Goal: Navigation & Orientation: Find specific page/section

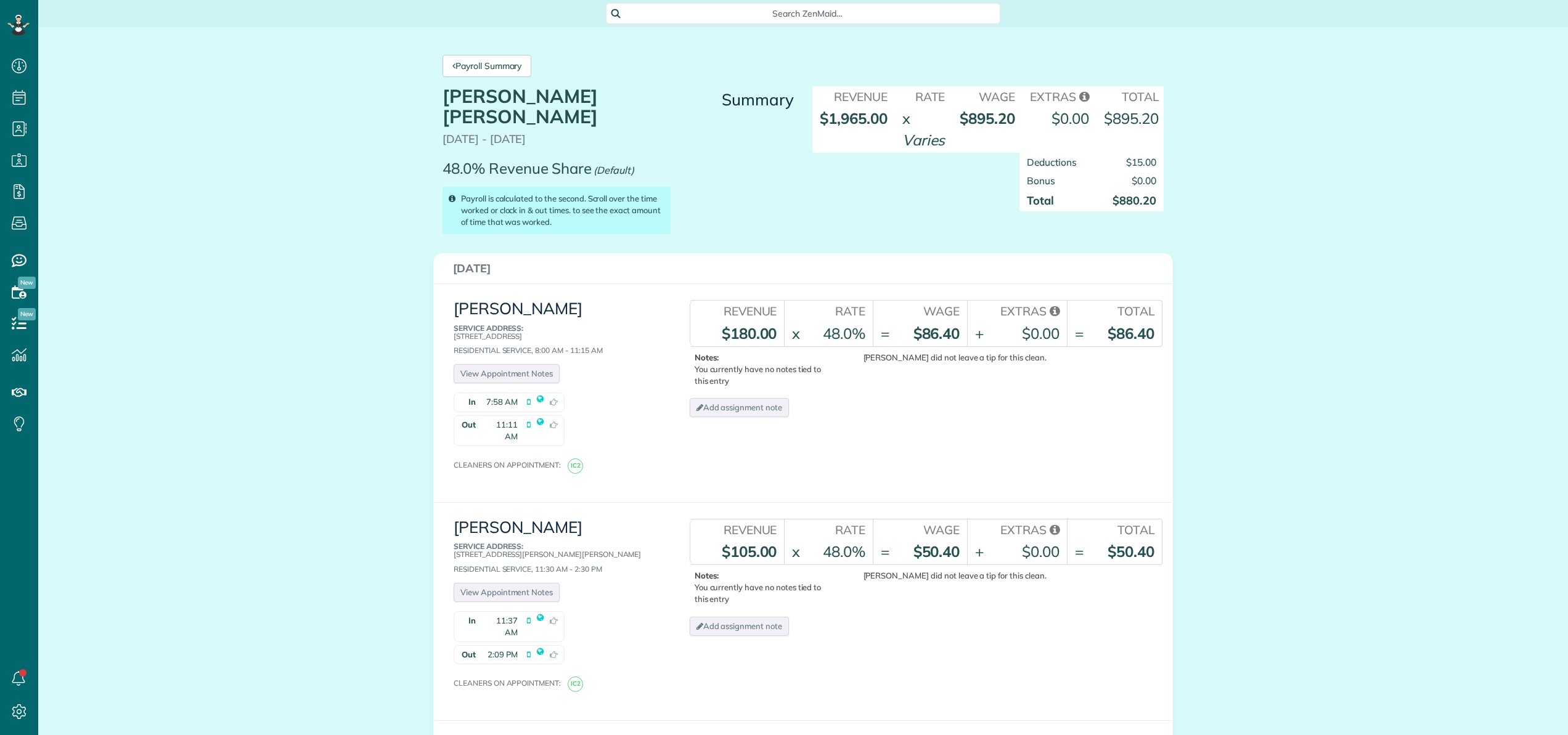
scroll to position [5, 5]
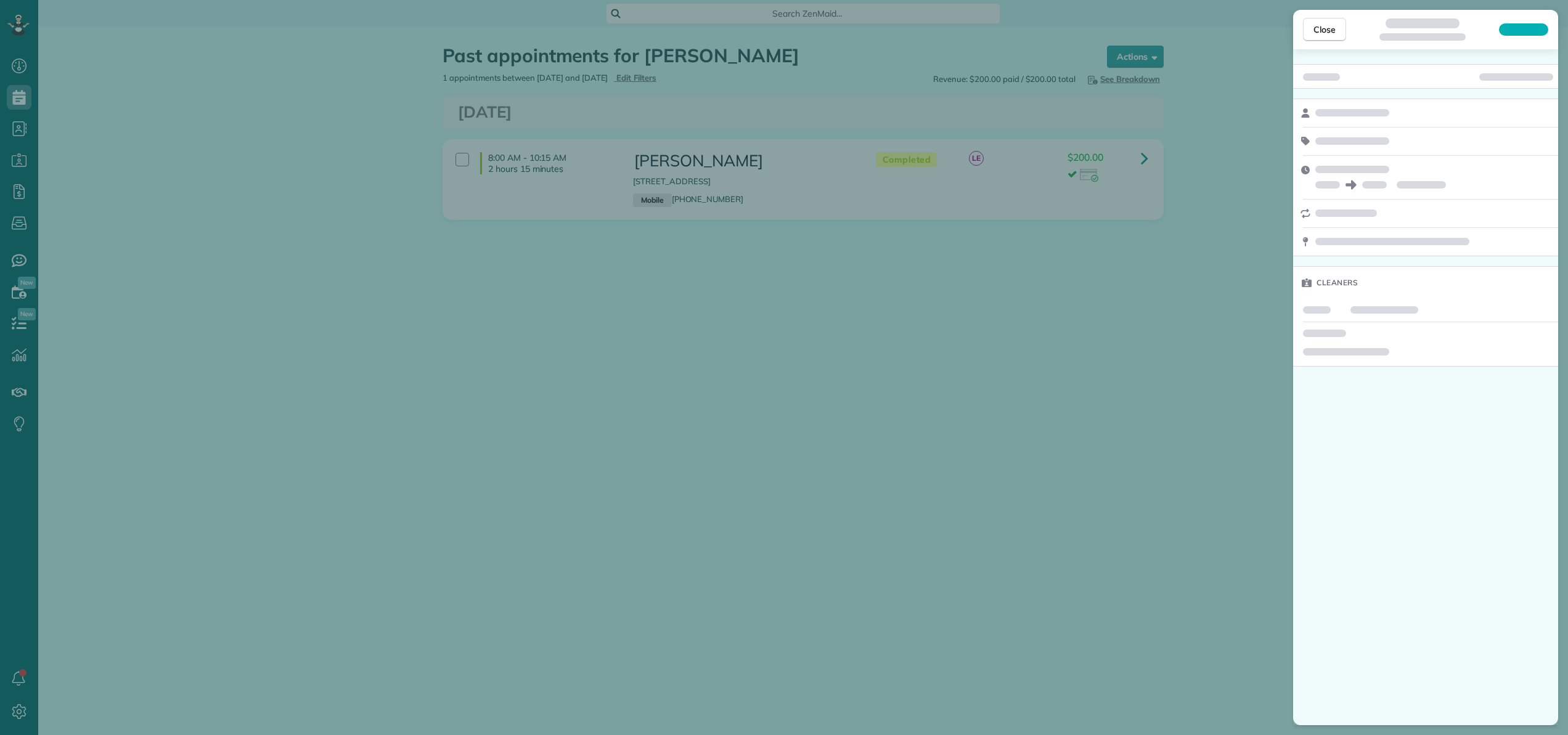
scroll to position [5, 5]
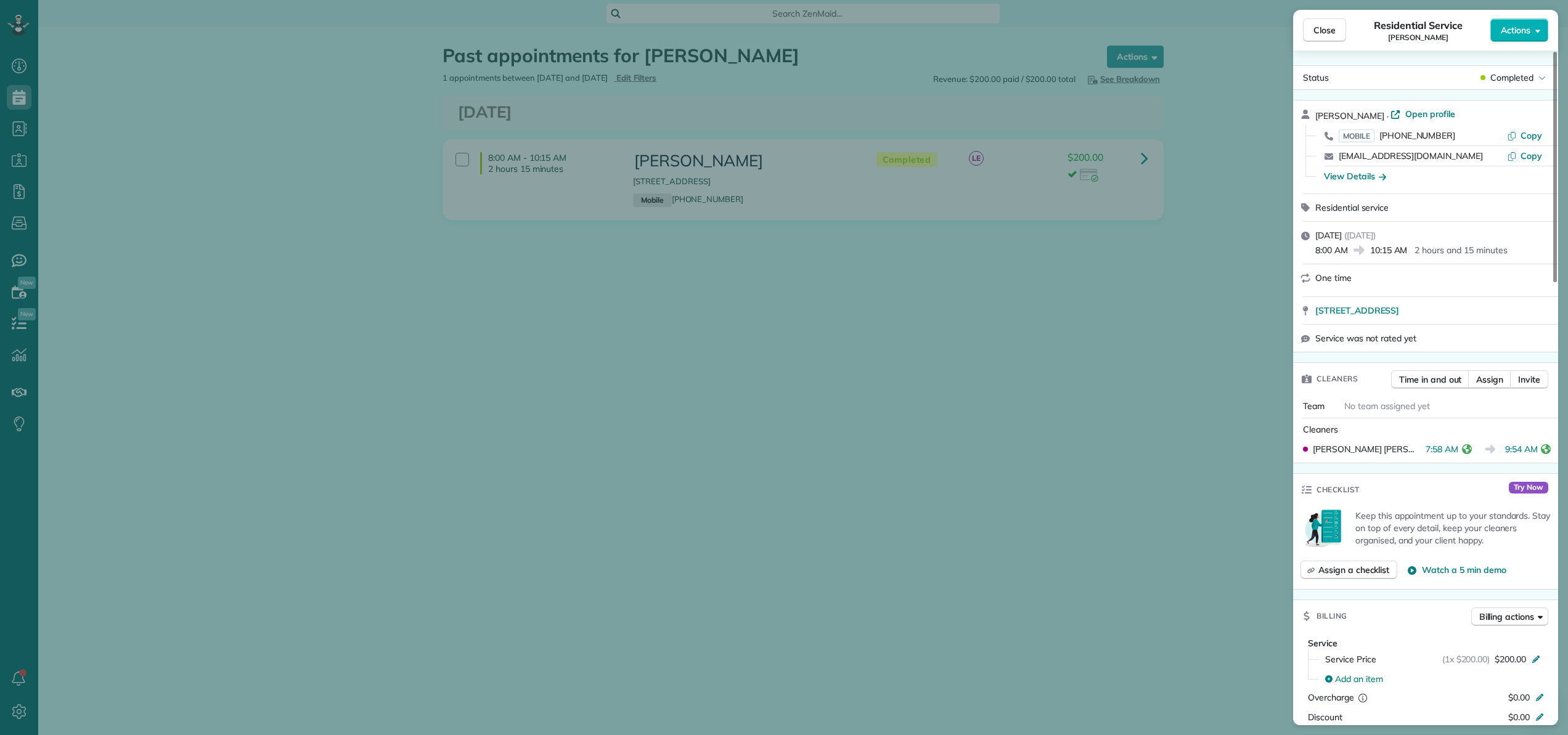
click at [1319, 34] on span "Close" at bounding box center [1325, 30] width 22 height 12
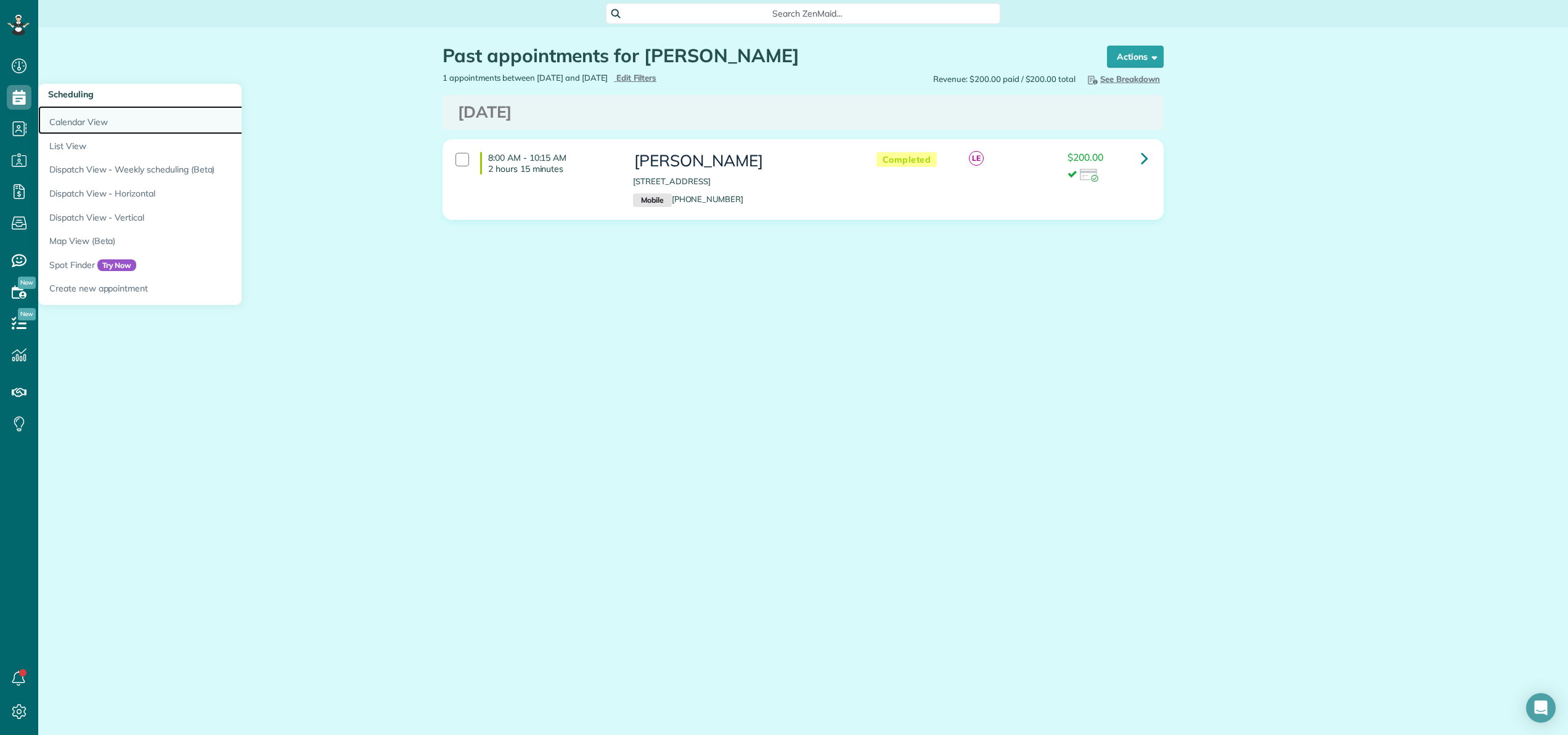
click at [62, 112] on link "Calendar View" at bounding box center [192, 120] width 309 height 28
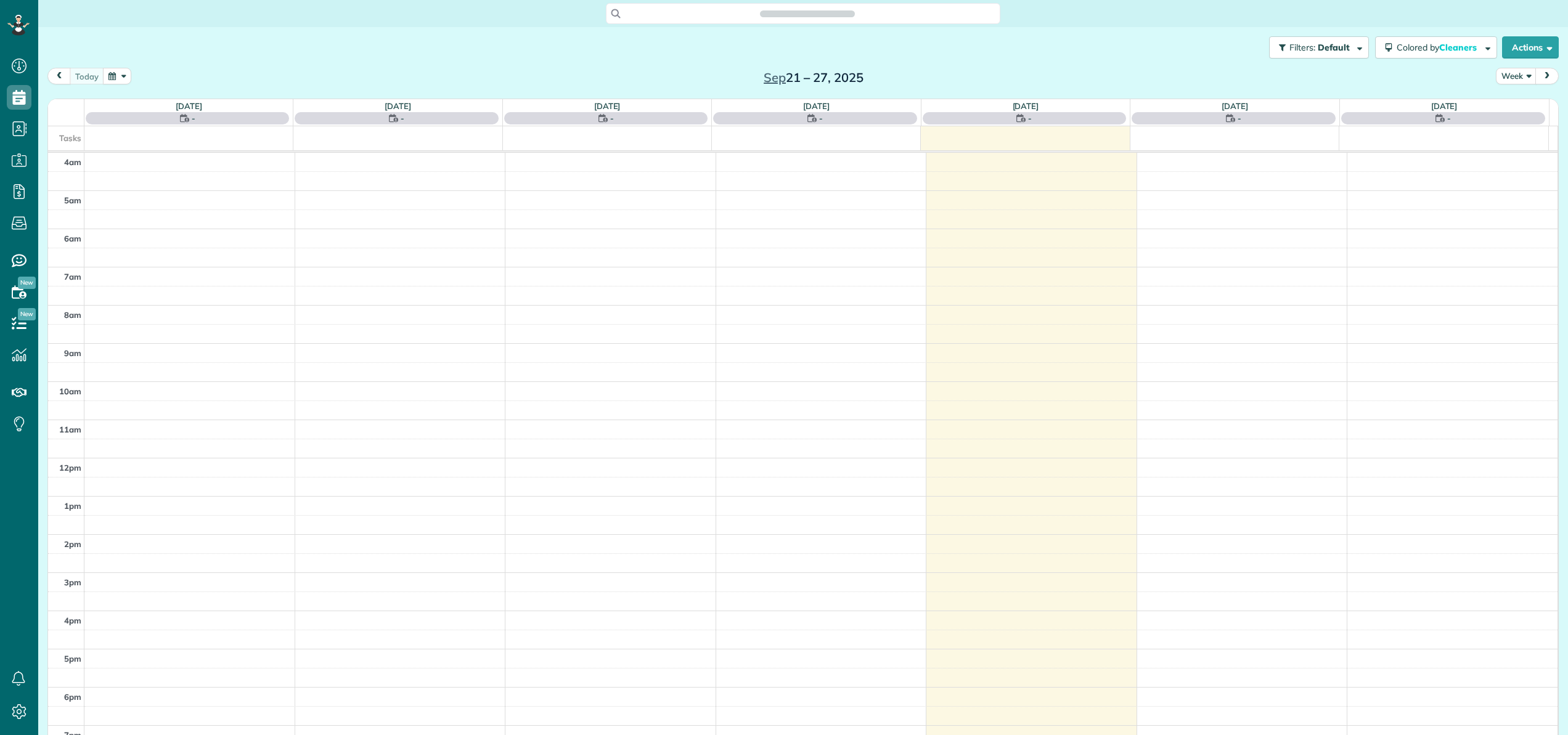
scroll to position [89, 0]
